Goal: Task Accomplishment & Management: Complete application form

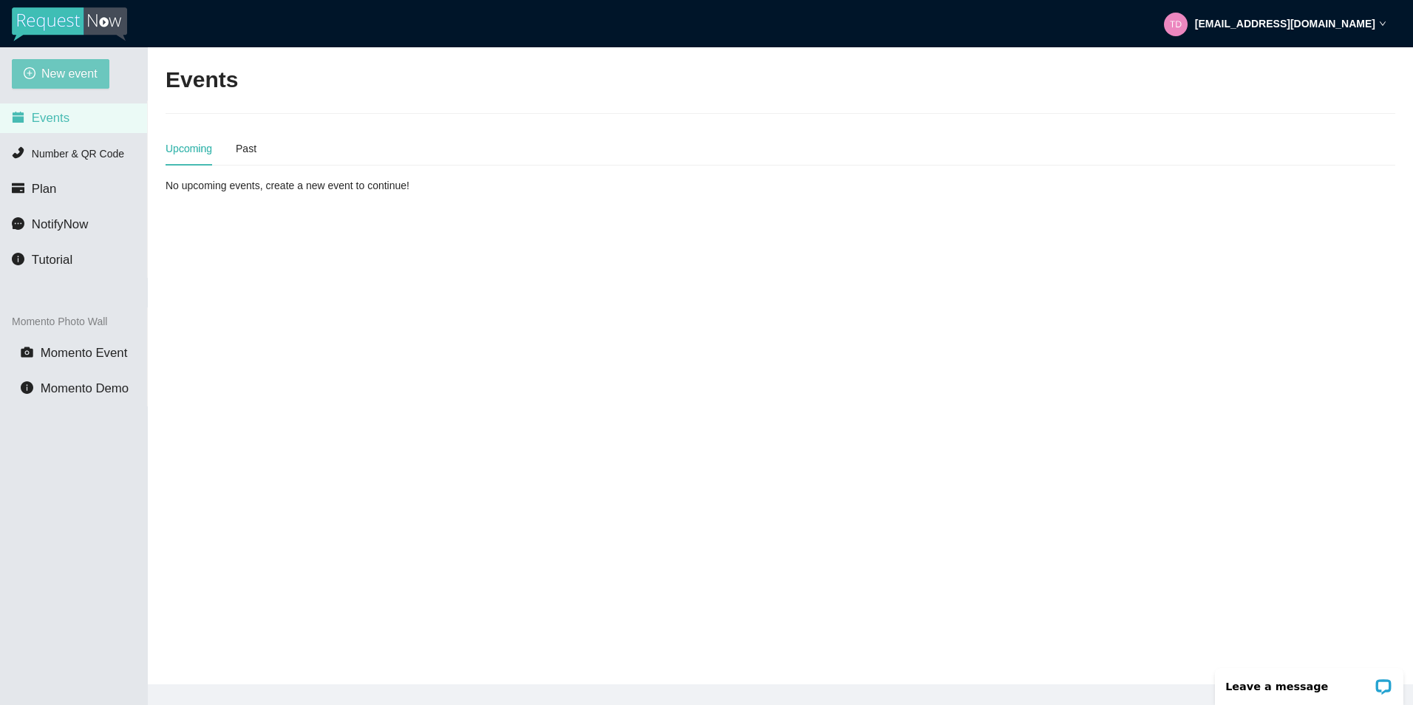
click at [86, 84] on button "New event" at bounding box center [61, 74] width 98 height 30
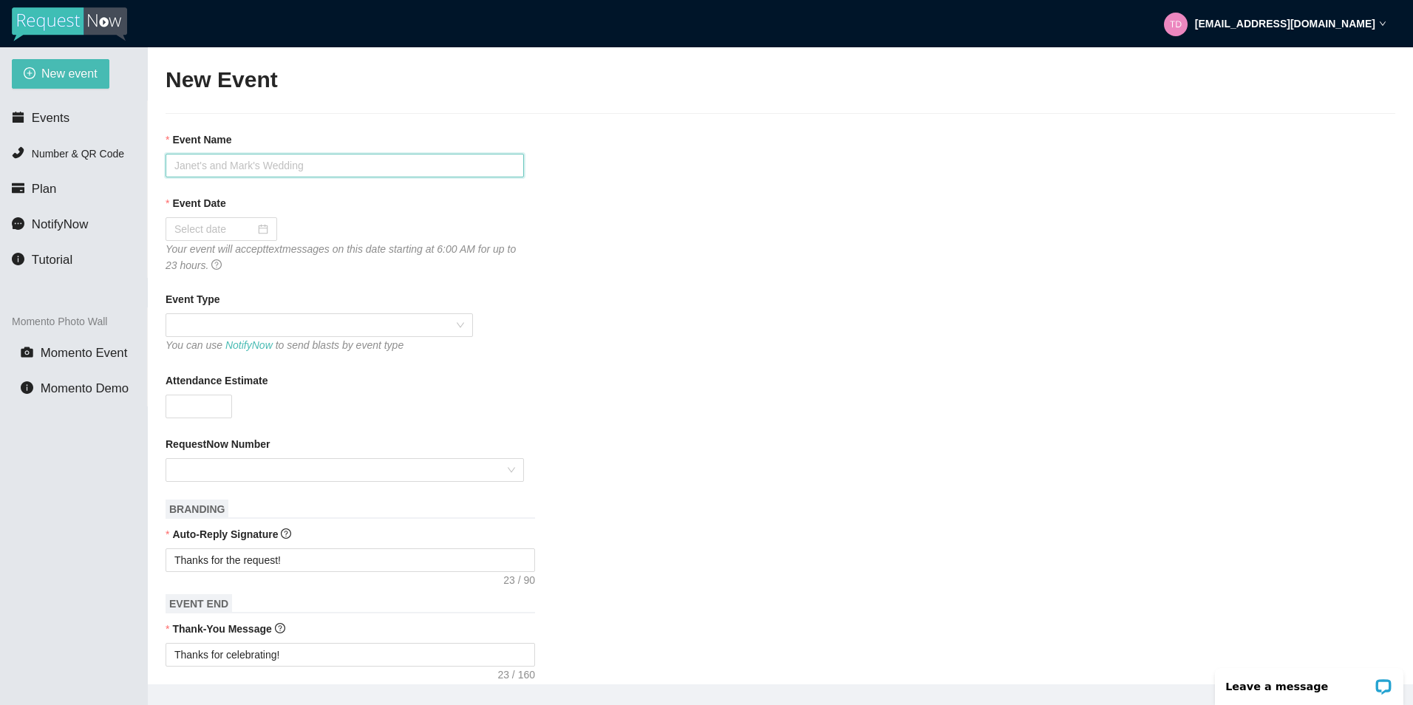
click at [272, 171] on input "Event Name" at bounding box center [345, 166] width 359 height 24
type input "[PERSON_NAME] Wedding"
click at [254, 226] on div at bounding box center [221, 229] width 94 height 16
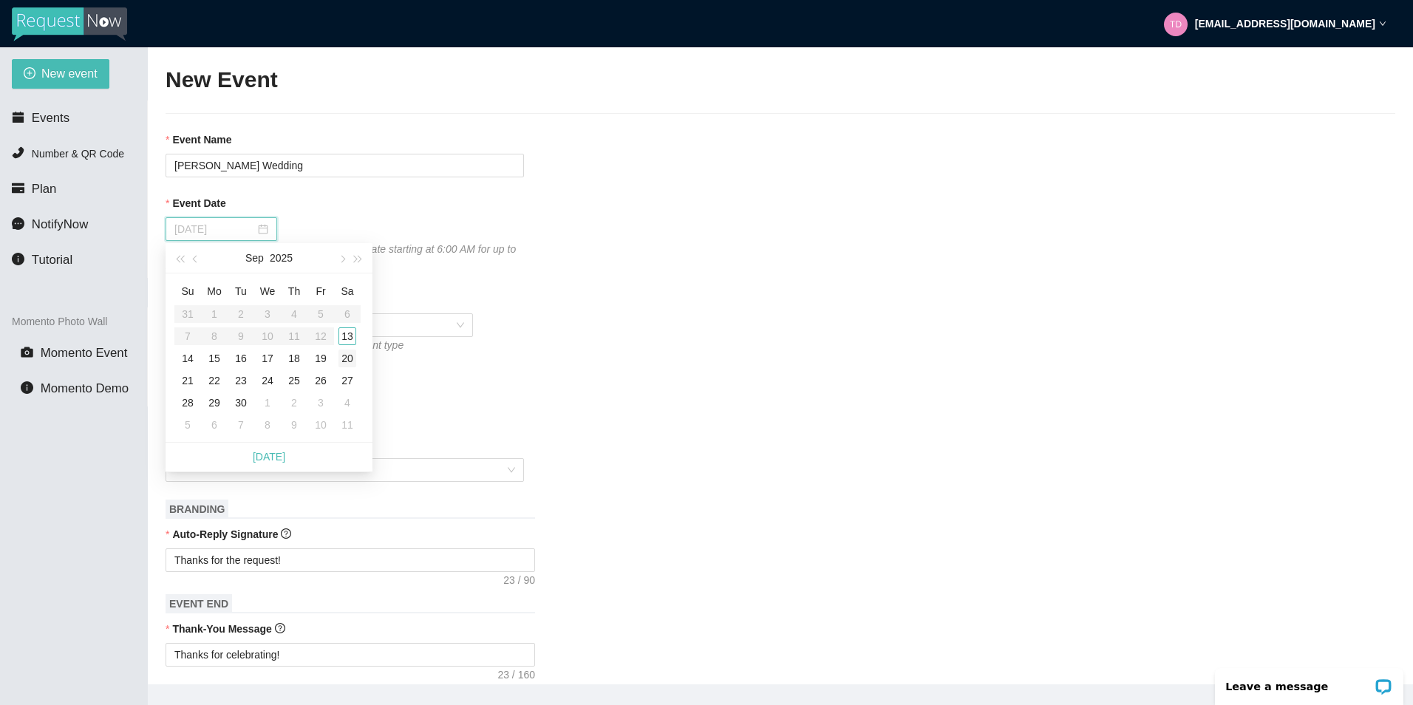
click at [358, 348] on td "20" at bounding box center [347, 358] width 27 height 22
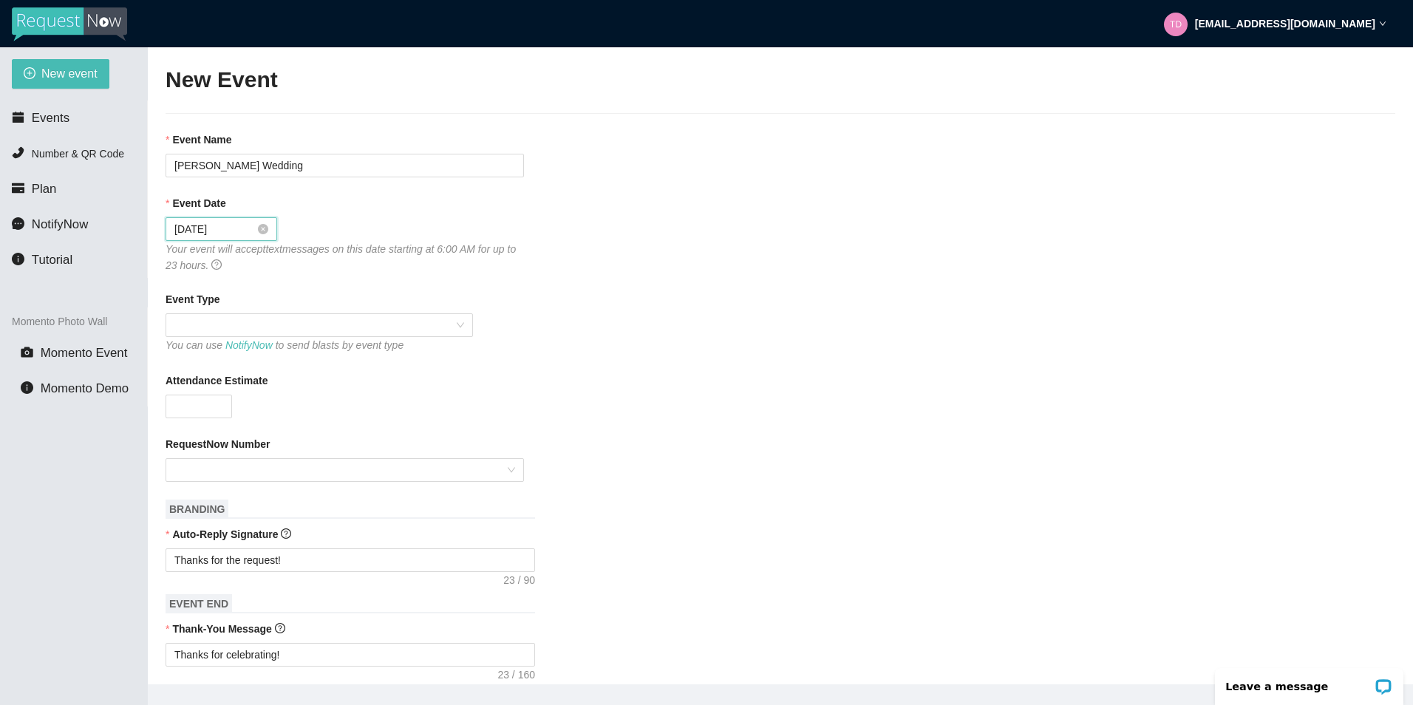
click at [262, 223] on div "[DATE]" at bounding box center [221, 229] width 94 height 16
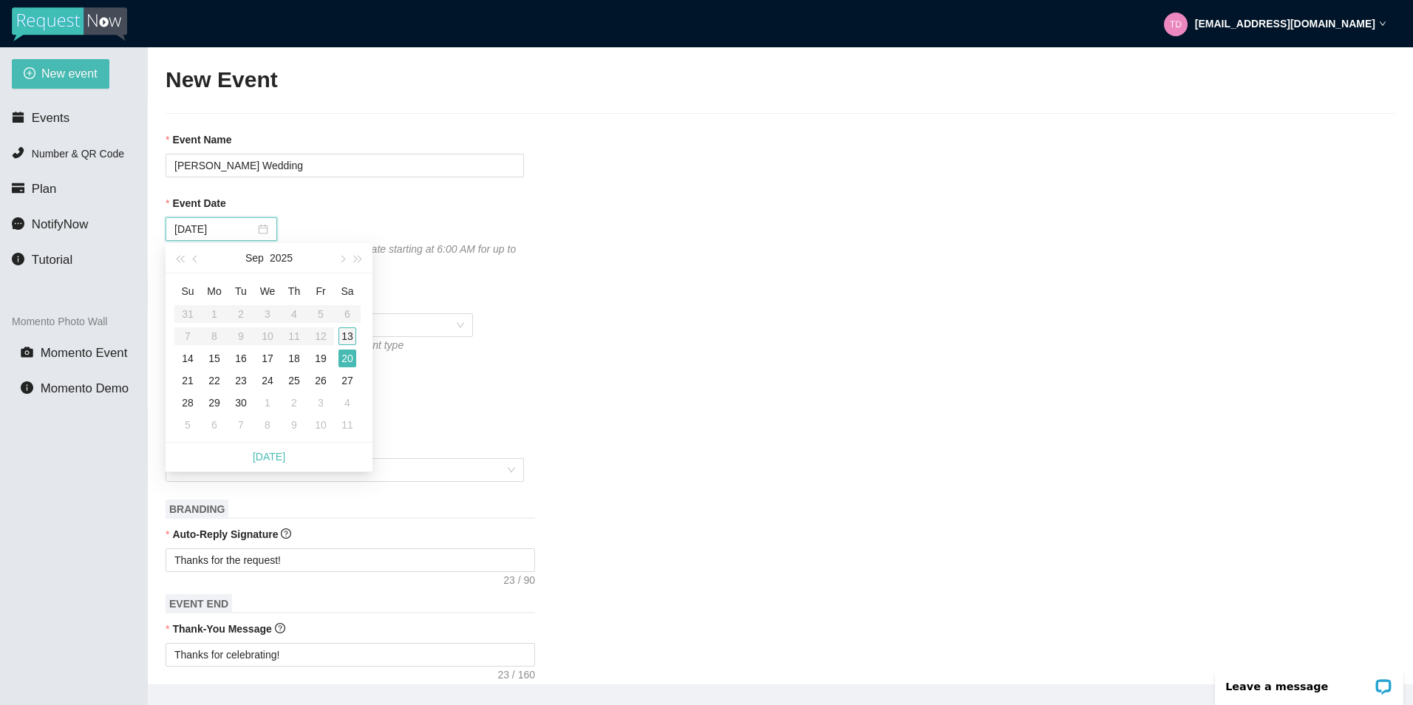
type input "[DATE]"
click at [347, 334] on div "13" at bounding box center [348, 336] width 18 height 18
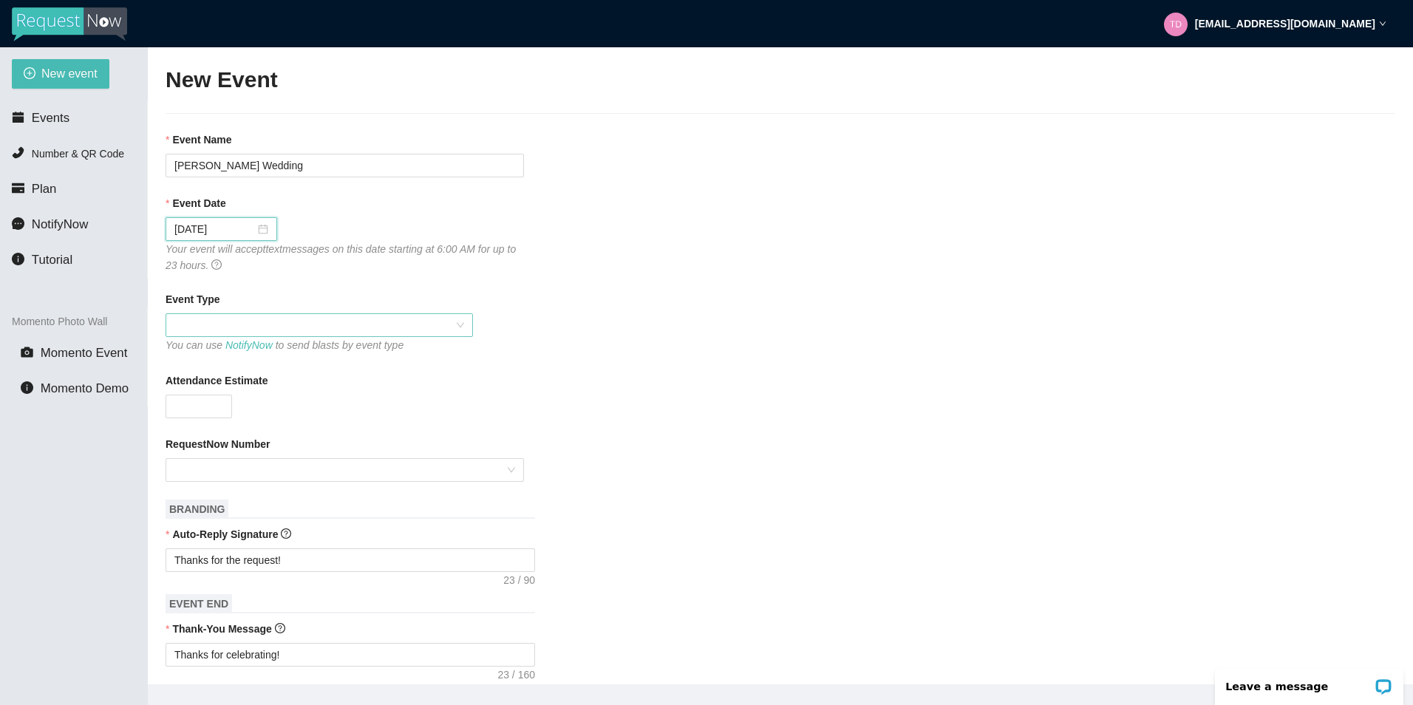
click at [393, 322] on span at bounding box center [319, 325] width 290 height 22
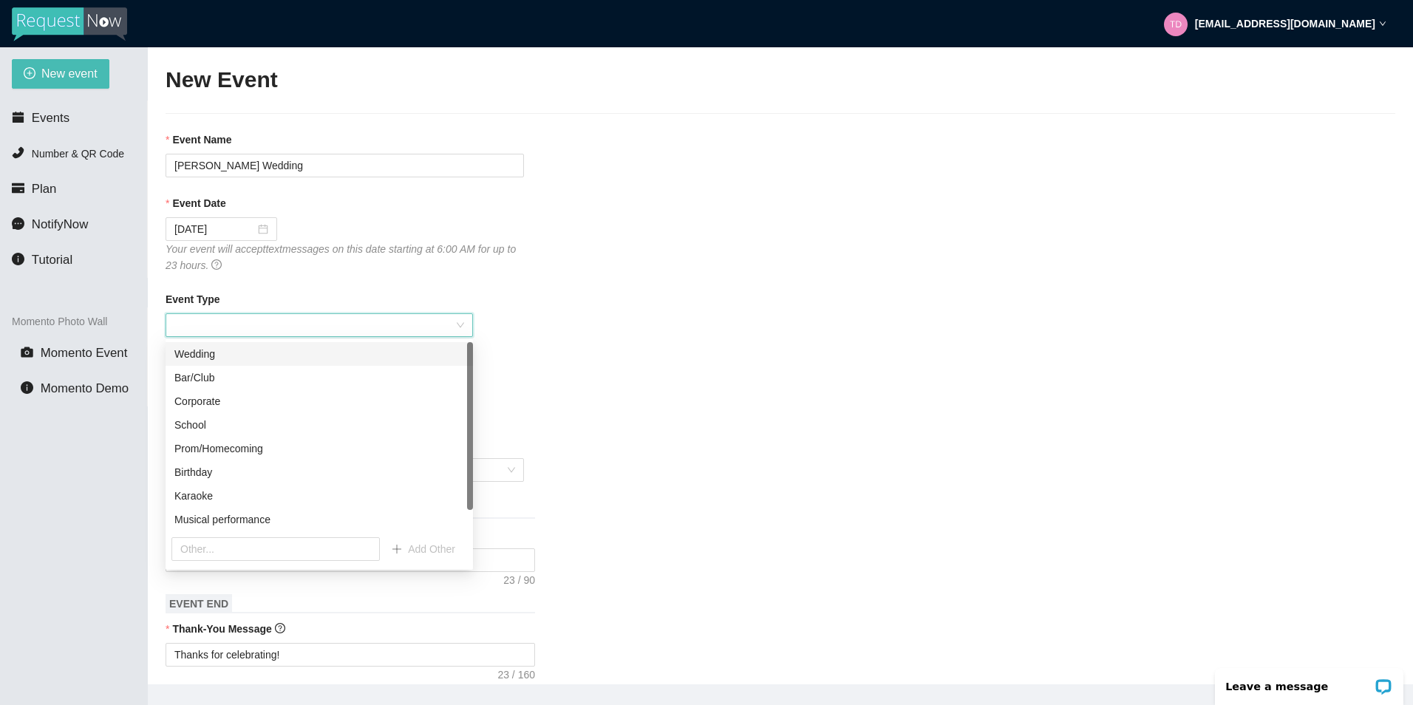
click at [336, 360] on div "Wedding" at bounding box center [319, 354] width 290 height 16
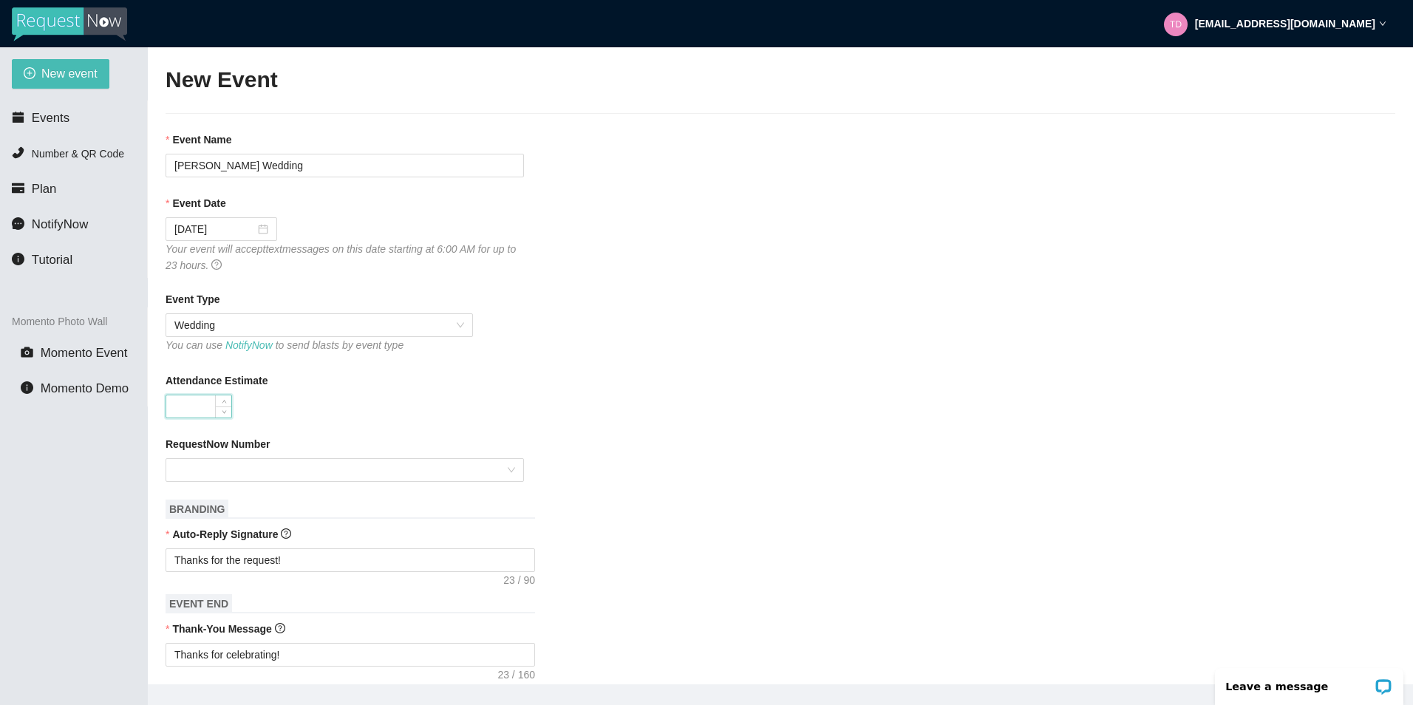
click at [211, 404] on input "Attendance Estimate" at bounding box center [198, 406] width 65 height 22
type input "170"
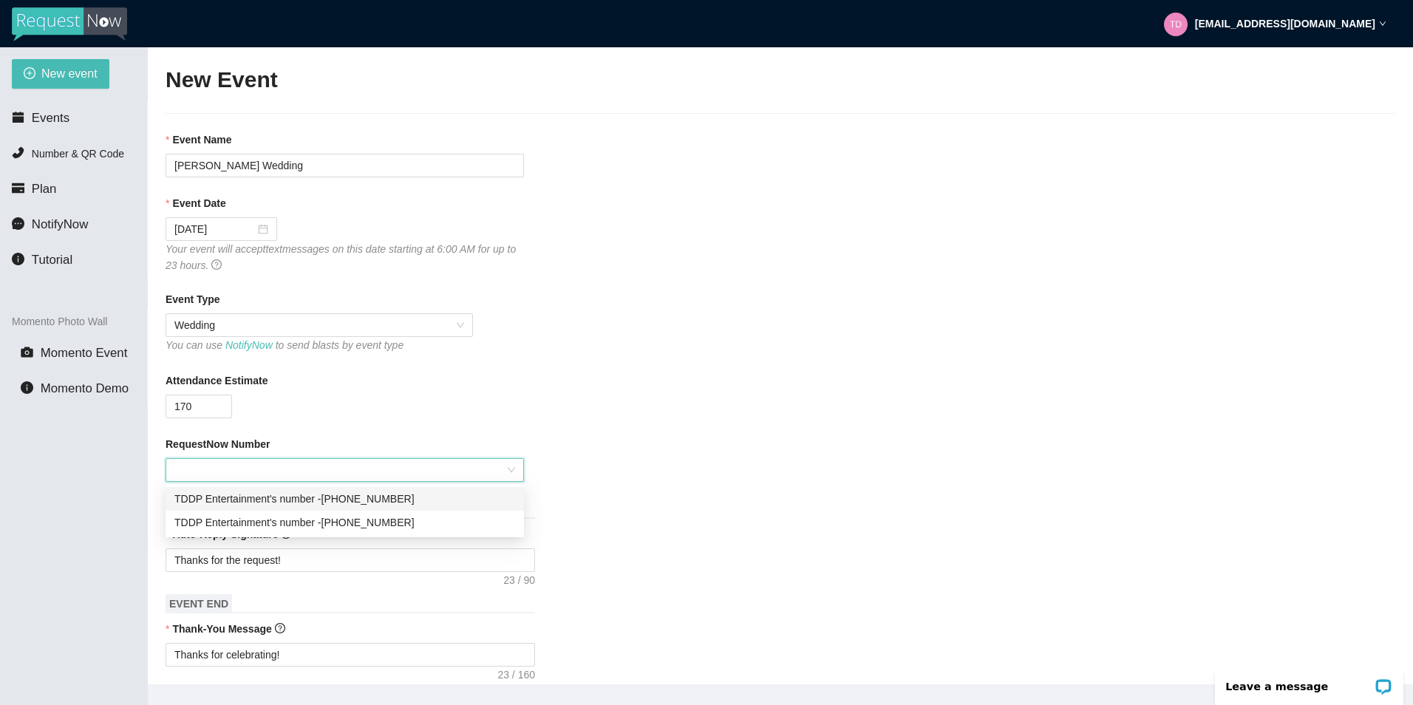
click at [235, 466] on input "RequestNow Number" at bounding box center [339, 470] width 330 height 22
click at [278, 501] on div "TDDP Entertainment's number - [PHONE_NUMBER]" at bounding box center [344, 499] width 341 height 16
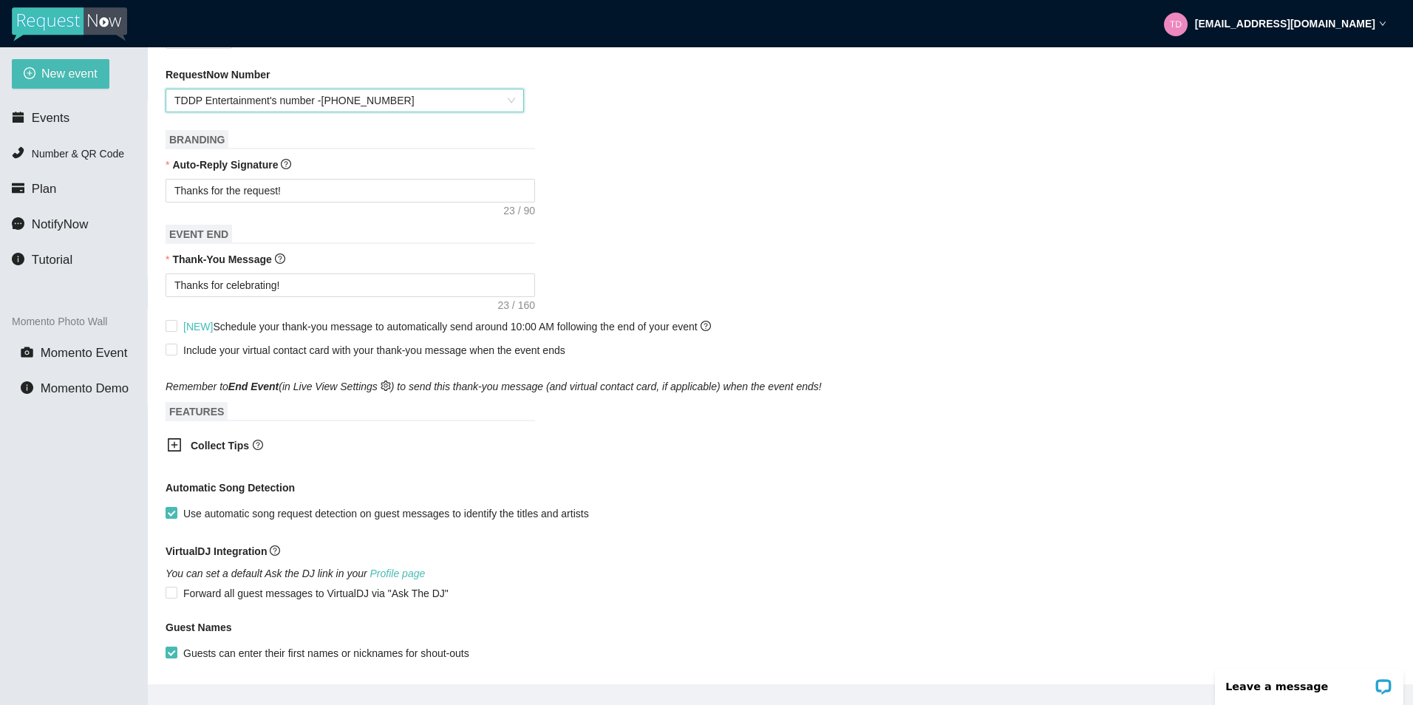
scroll to position [510, 0]
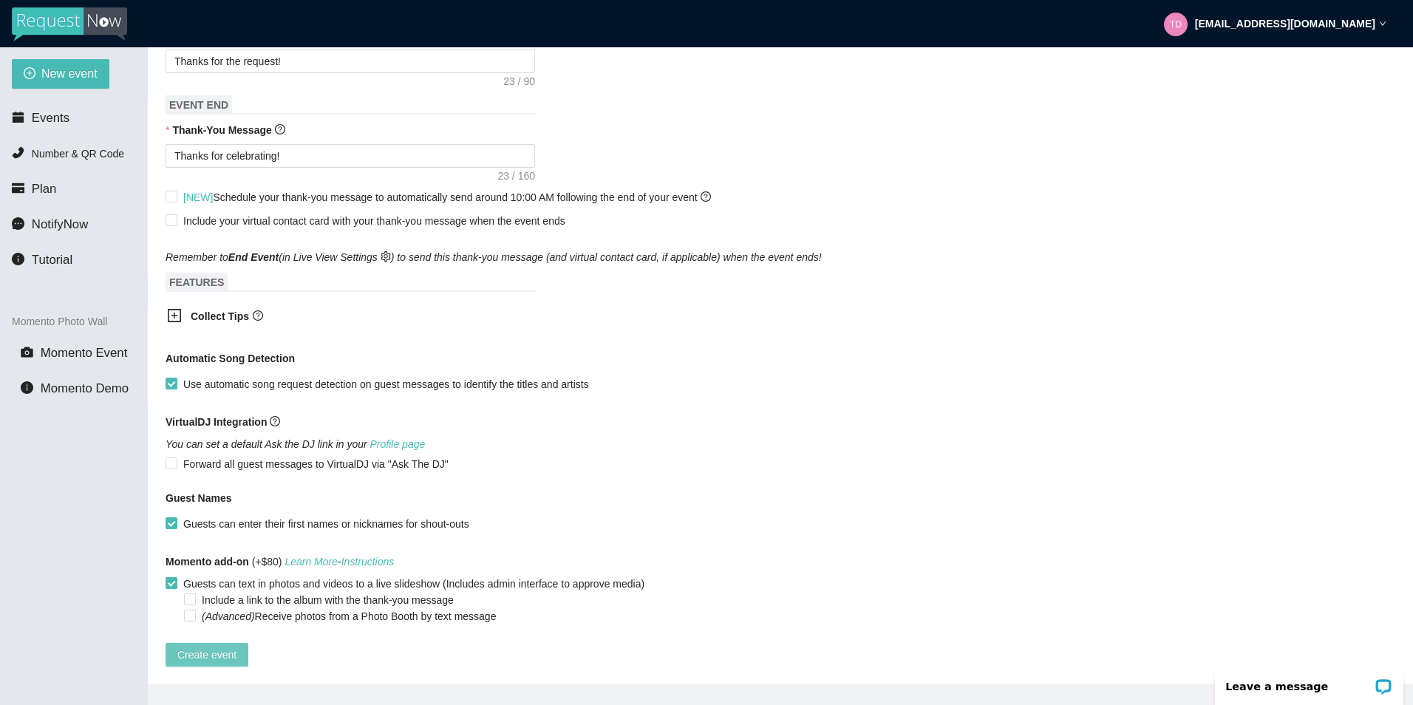
click at [231, 647] on span "Create event" at bounding box center [206, 655] width 59 height 16
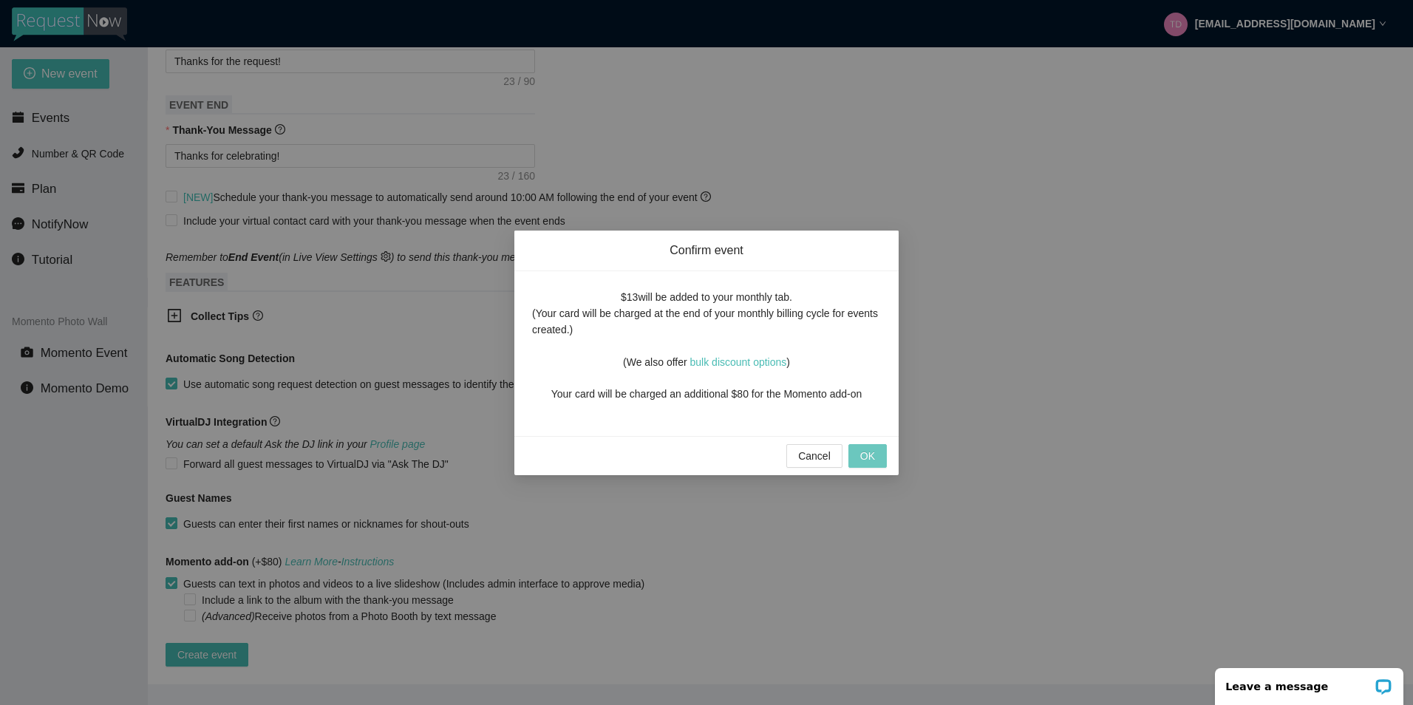
click at [862, 464] on button "OK" at bounding box center [868, 456] width 38 height 24
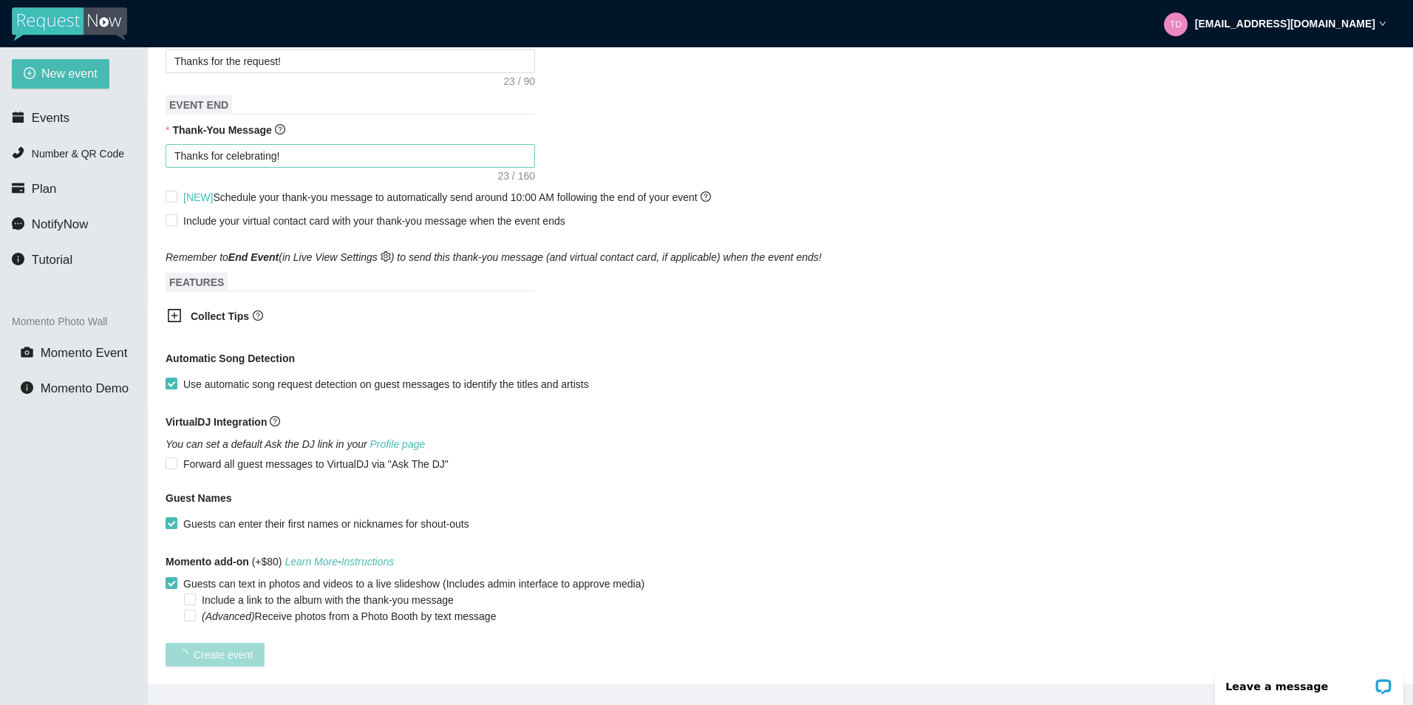
scroll to position [140, 0]
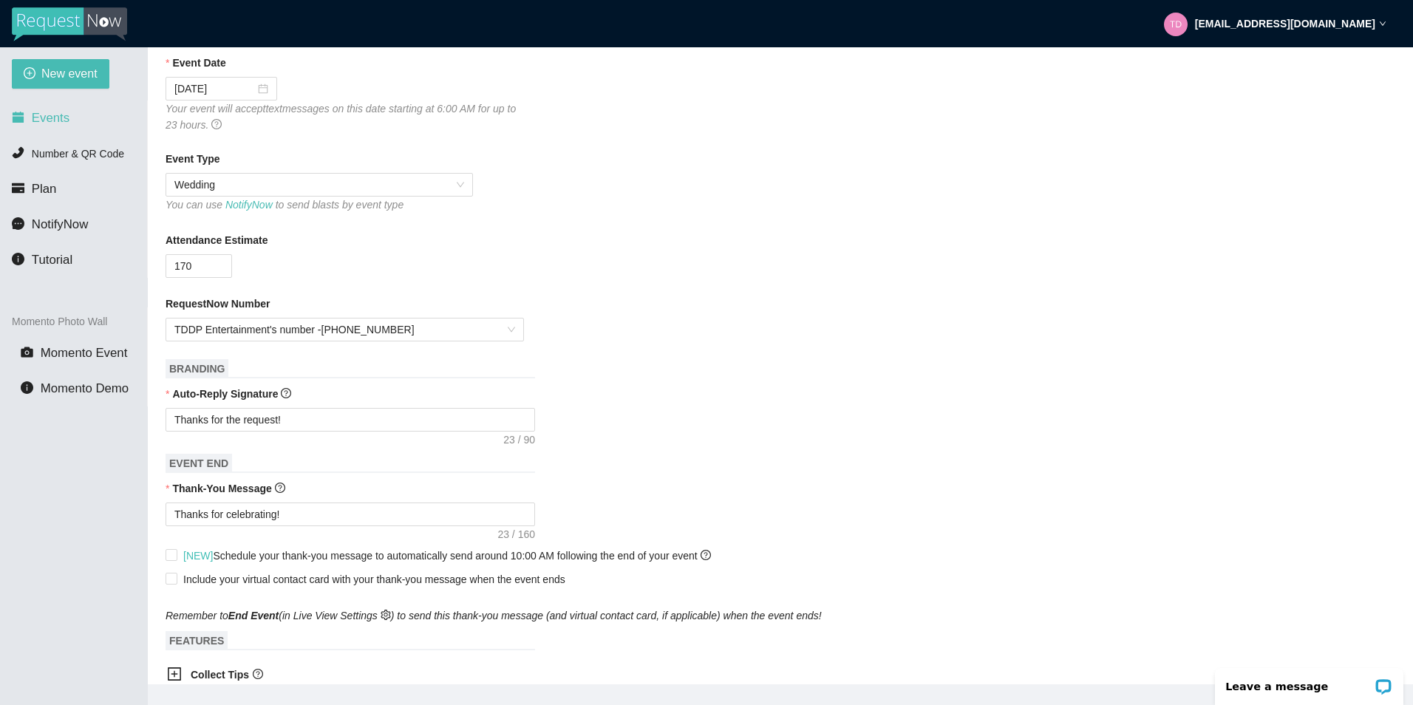
click at [66, 111] on span "Events" at bounding box center [51, 118] width 38 height 14
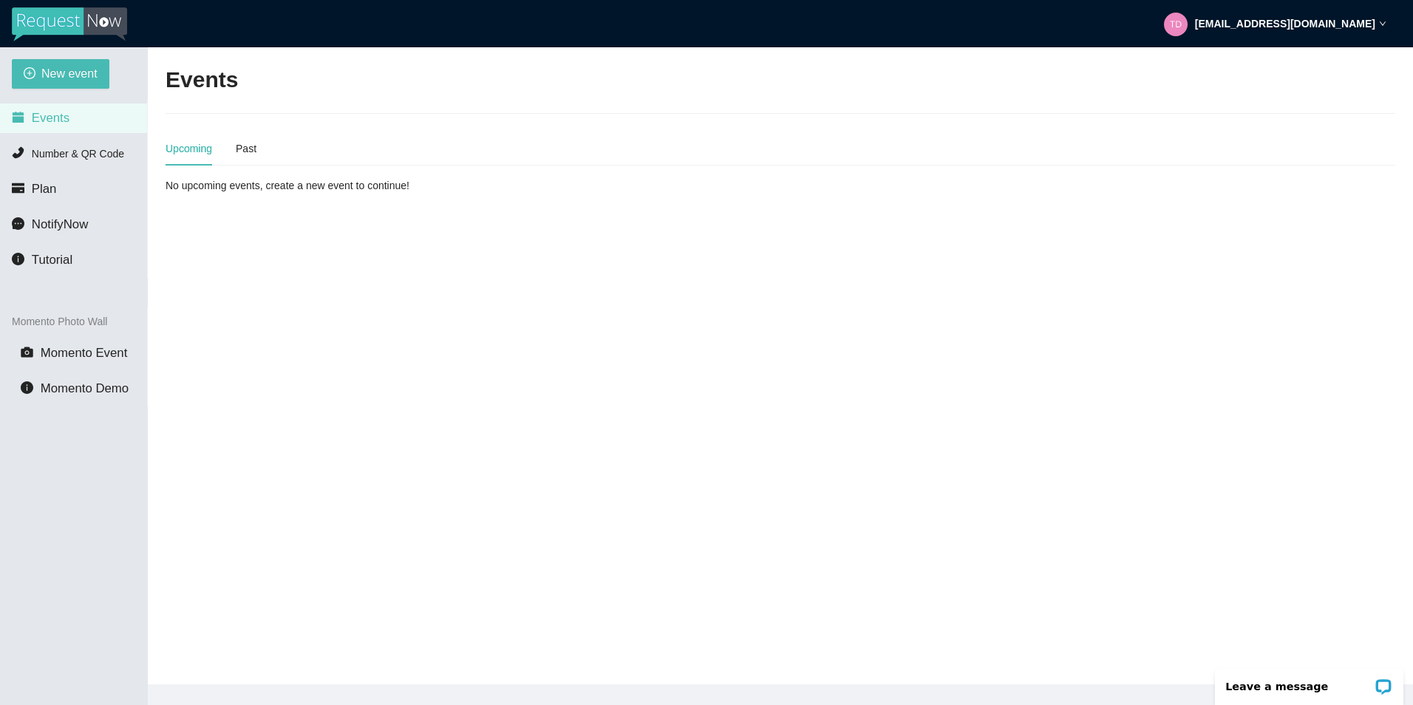
click at [258, 152] on div "Upcoming Past" at bounding box center [781, 149] width 1230 height 34
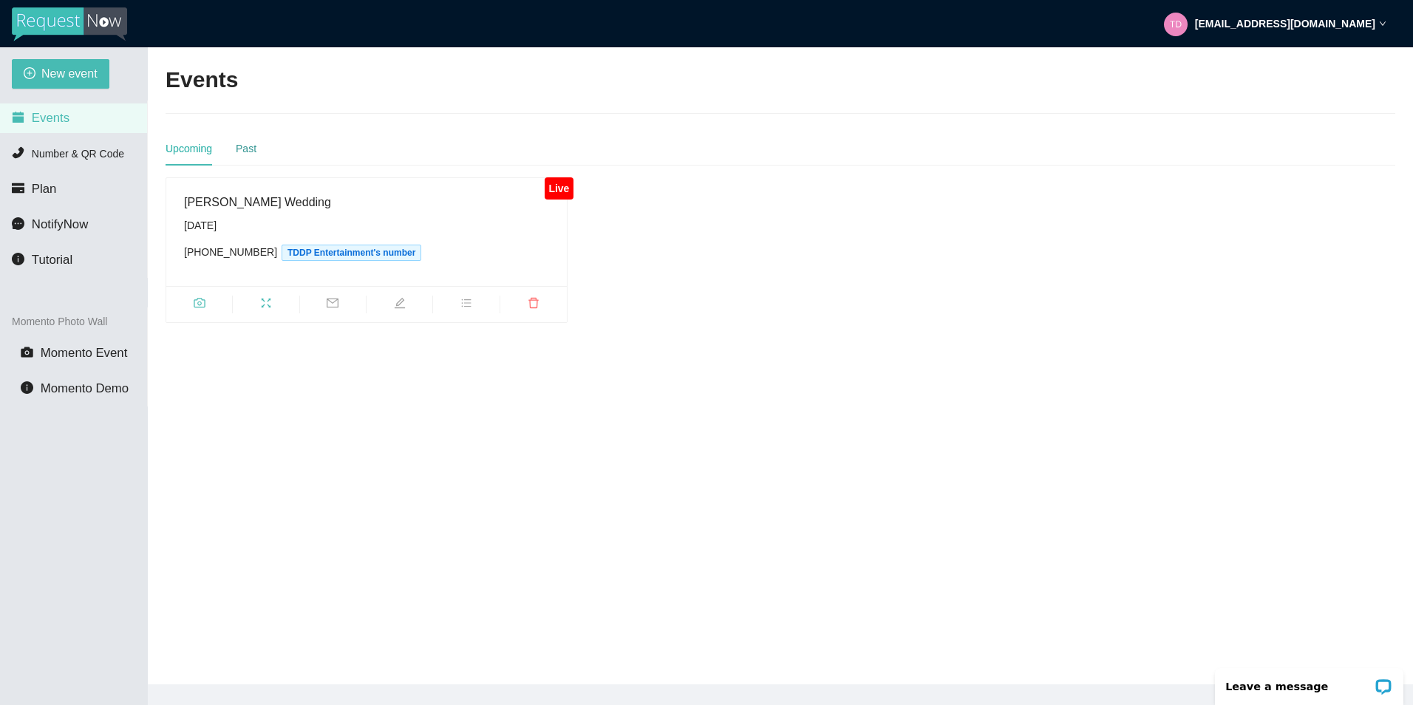
click at [251, 152] on div "Past" at bounding box center [246, 148] width 21 height 16
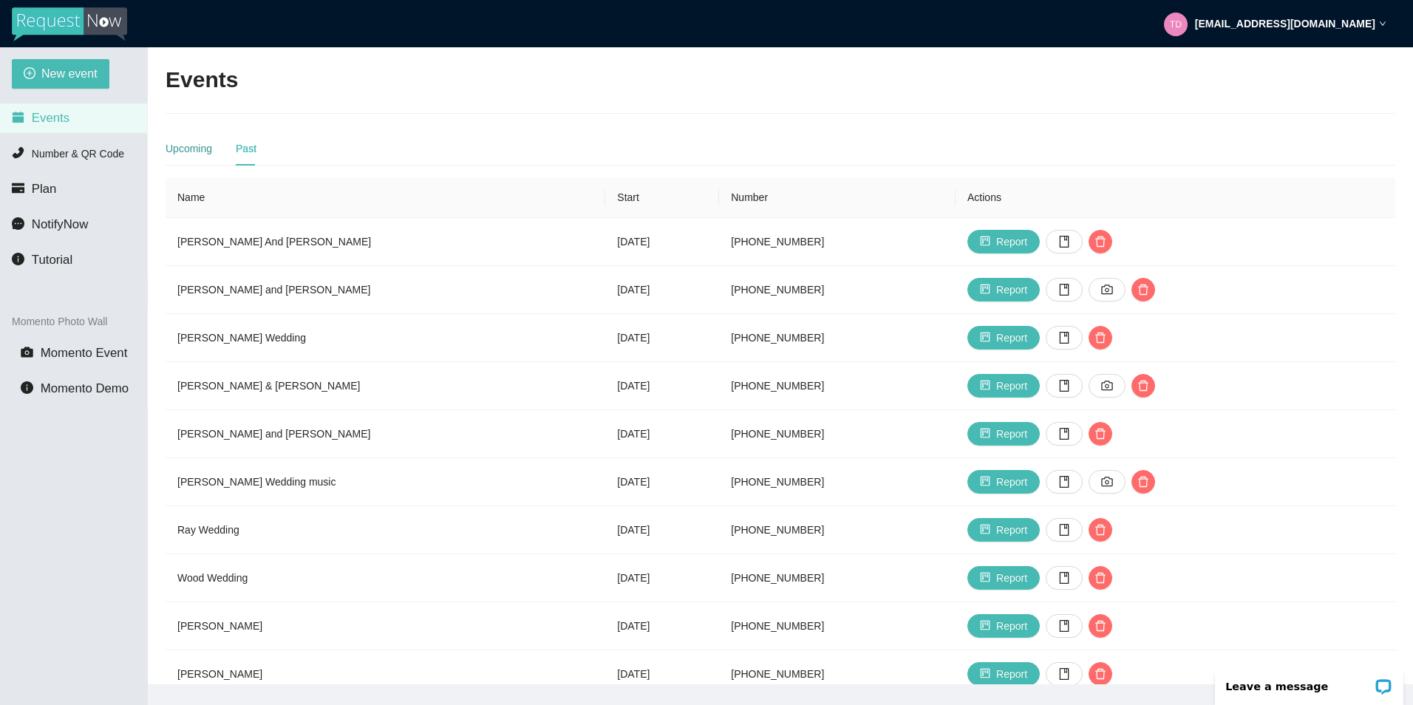
click at [185, 146] on div "Upcoming" at bounding box center [189, 148] width 47 height 16
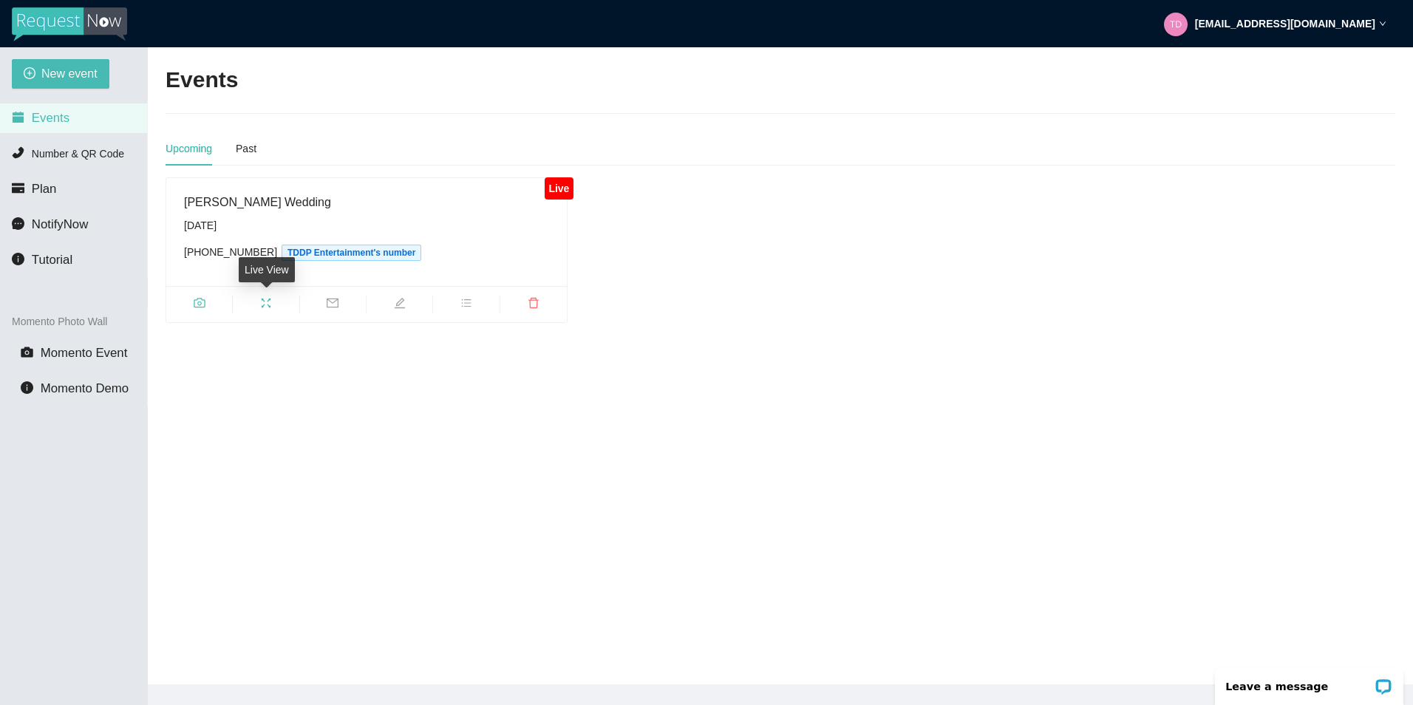
click at [267, 305] on icon "fullscreen" at bounding box center [266, 303] width 12 height 12
